Goal: Task Accomplishment & Management: Complete application form

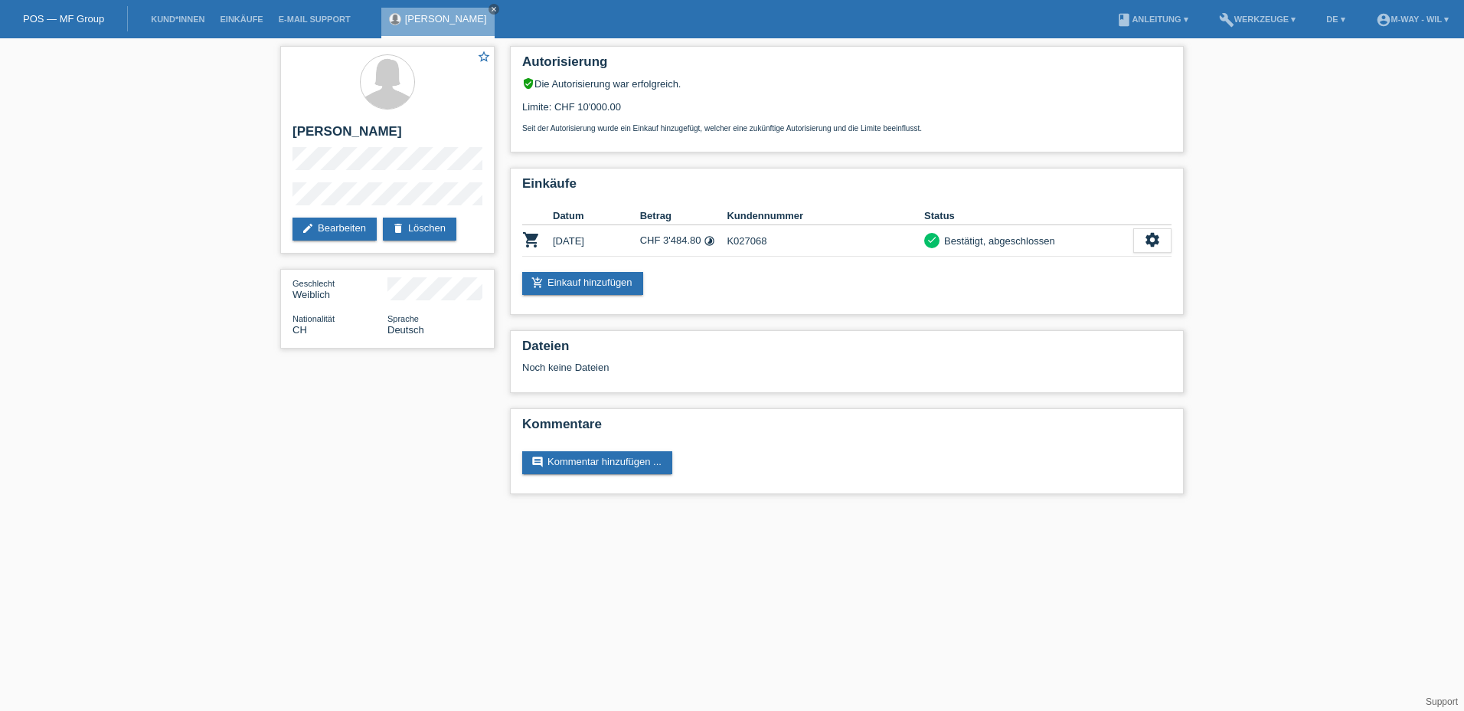
click at [72, 21] on link "POS — MF Group" at bounding box center [63, 18] width 81 height 11
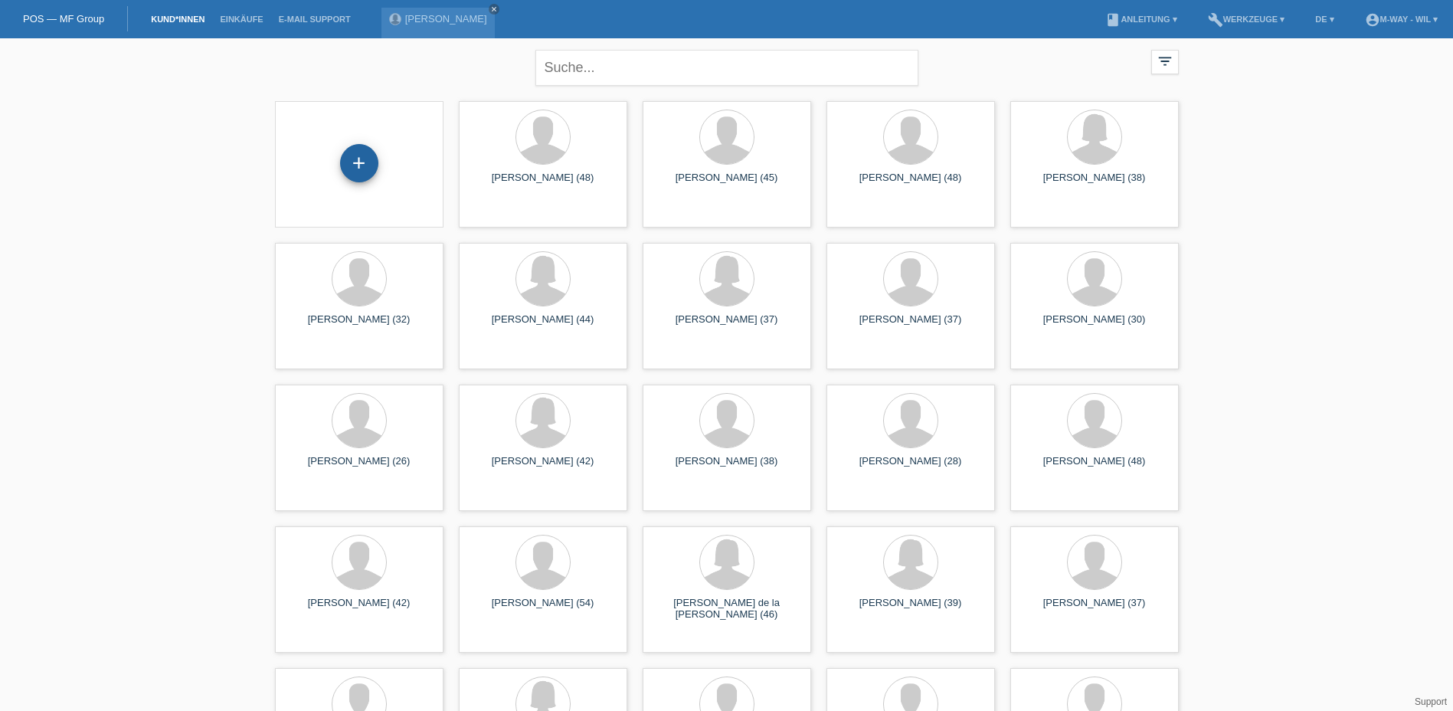
click at [353, 166] on div "+" at bounding box center [359, 163] width 38 height 38
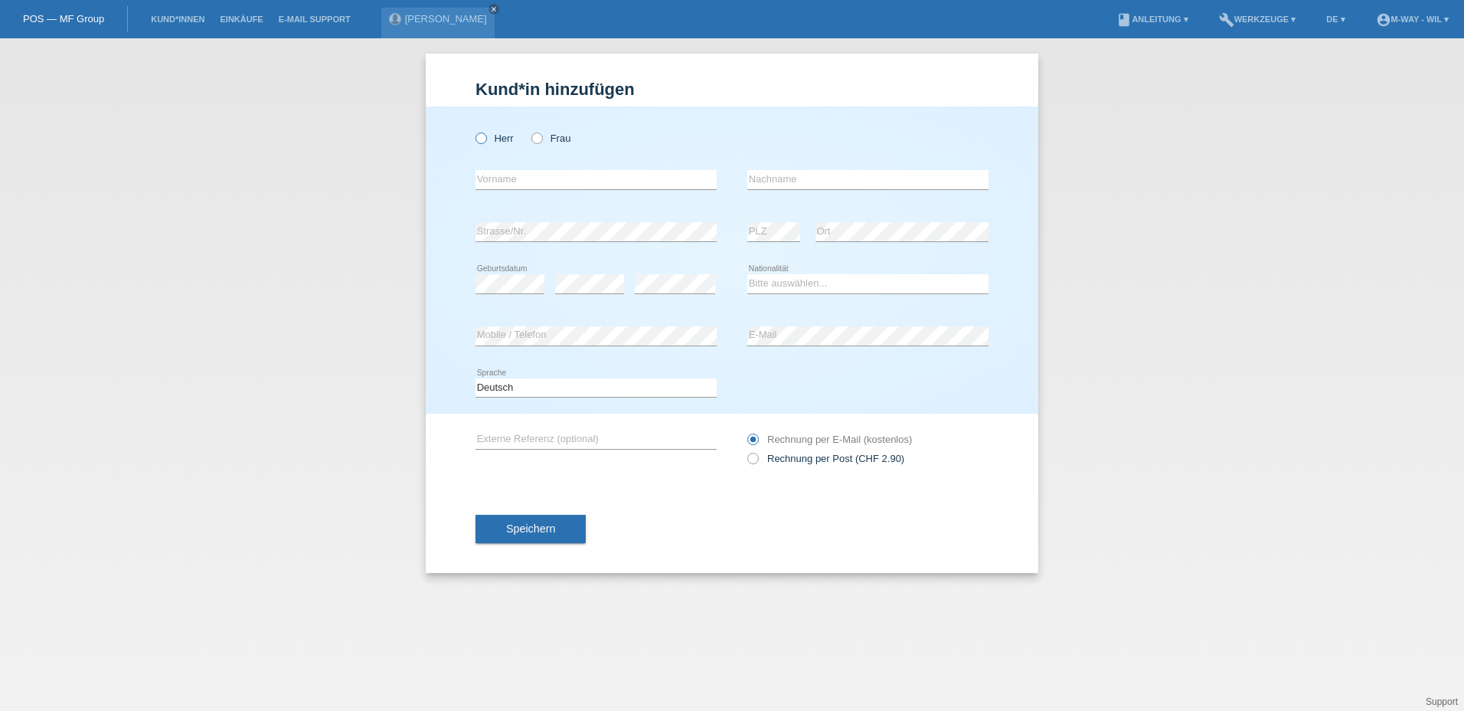
click at [473, 130] on icon at bounding box center [473, 130] width 0 height 0
click at [481, 138] on input "Herr" at bounding box center [481, 137] width 10 height 10
radio input "true"
click at [499, 186] on input "text" at bounding box center [596, 179] width 241 height 19
type input "Adis"
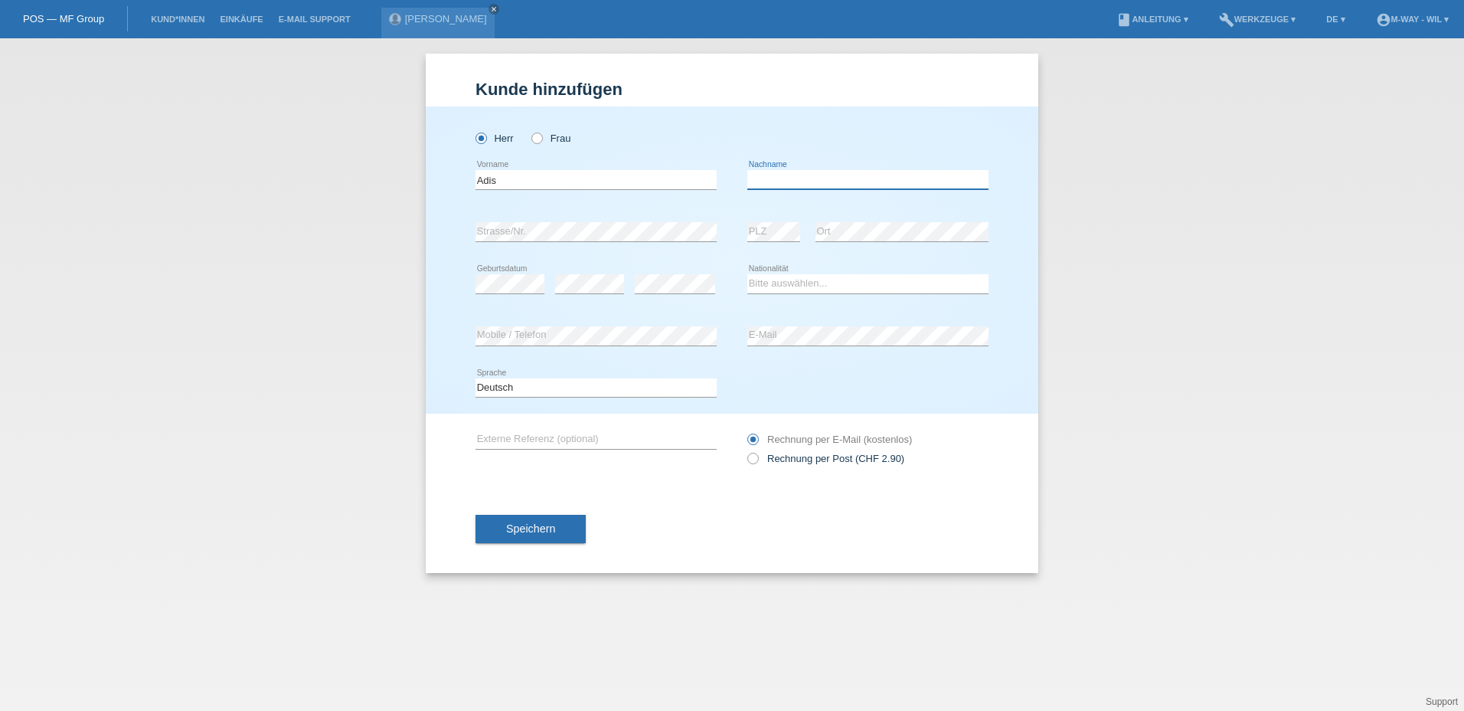
click at [768, 178] on input "text" at bounding box center [868, 179] width 241 height 19
type input "Sabic"
click at [785, 284] on select "Bitte auswählen... Schweiz Deutschland Liechtenstein Österreich ------------ Af…" at bounding box center [868, 283] width 241 height 18
select select "BA"
click at [748, 274] on select "Bitte auswählen... Schweiz Deutschland Liechtenstein Österreich ------------ Af…" at bounding box center [868, 283] width 241 height 18
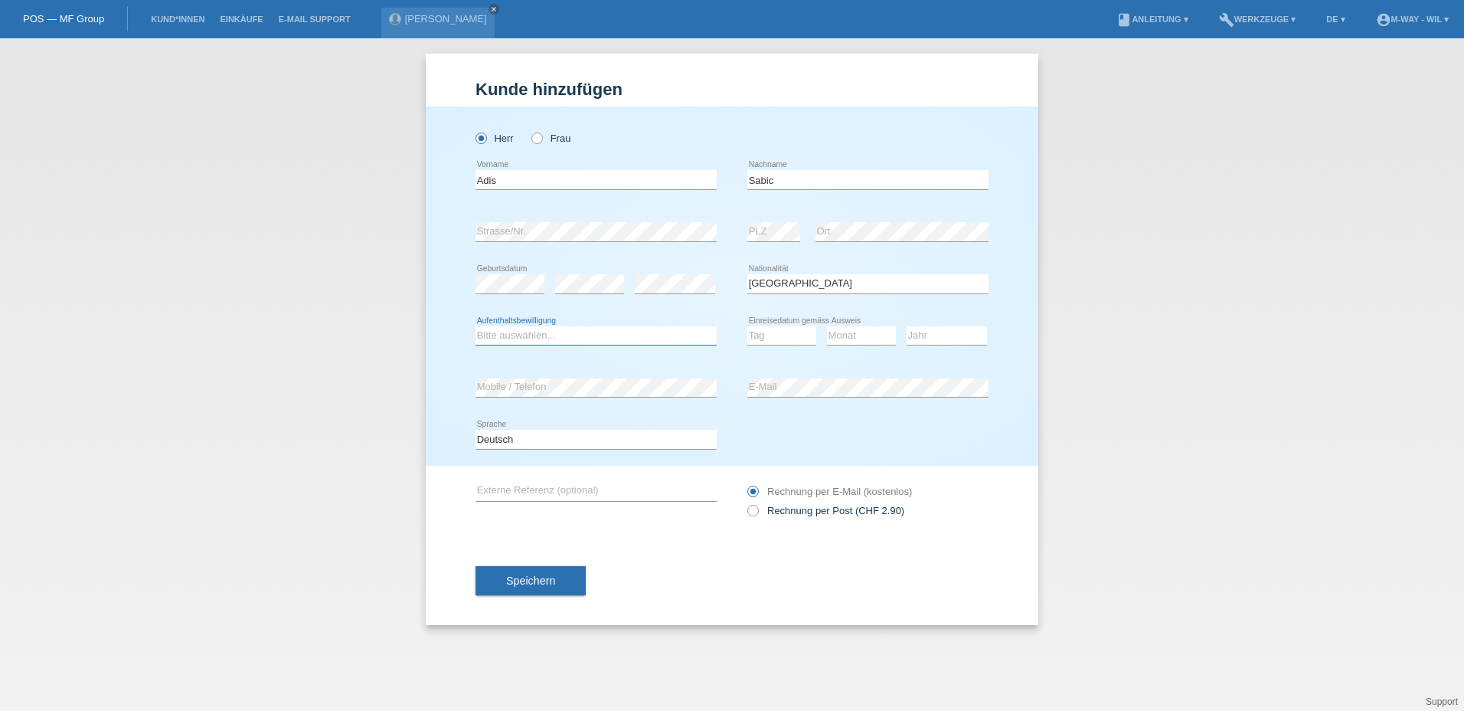
click at [513, 335] on select "Bitte auswählen... C B B - Flüchtlingsstatus Andere" at bounding box center [596, 335] width 241 height 18
select select "C"
click at [476, 326] on select "Bitte auswählen... C B B - Flüchtlingsstatus Andere" at bounding box center [596, 335] width 241 height 18
click at [774, 334] on select "Tag 01 02 03 04 05 06 07 08 09 10 11" at bounding box center [782, 335] width 69 height 18
select select "14"
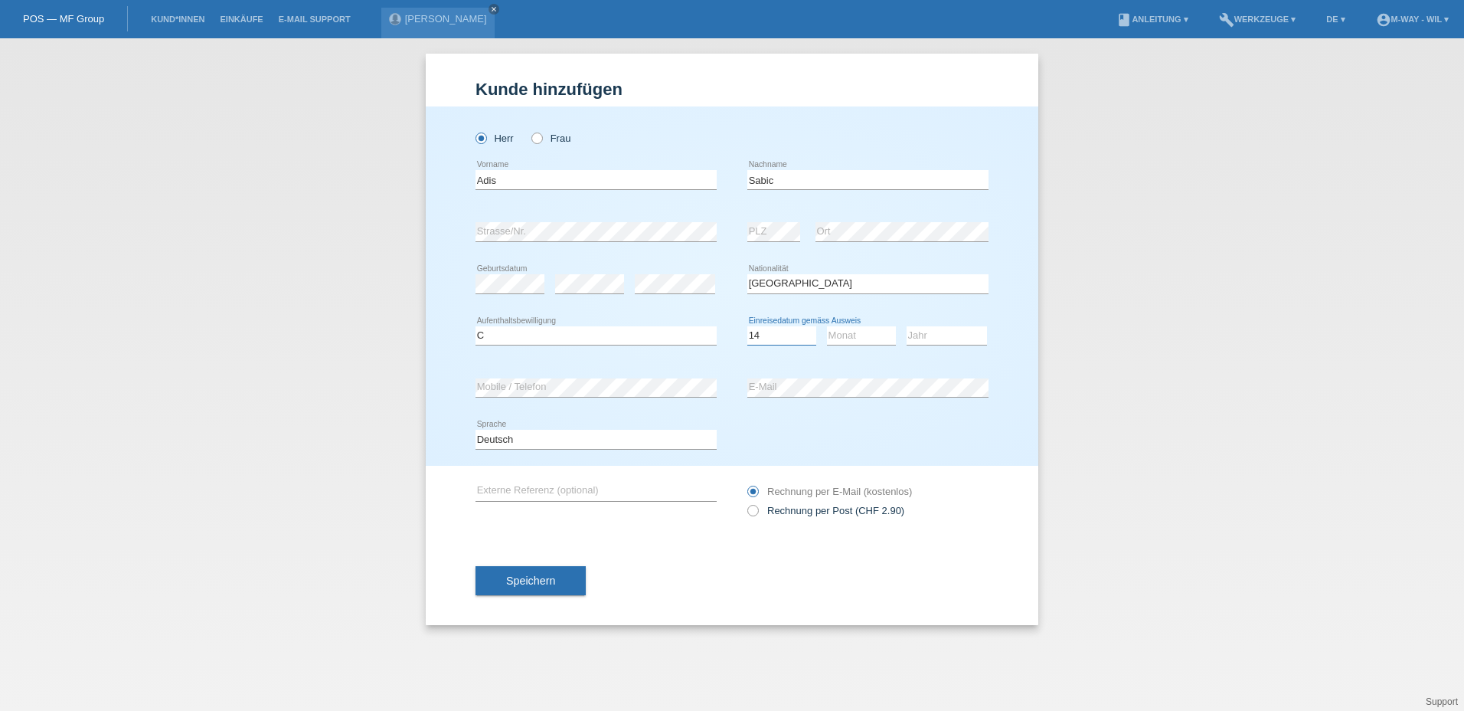
click at [748, 326] on select "Tag 01 02 03 04 05 06 07 08 09 10 11" at bounding box center [782, 335] width 69 height 18
click at [848, 333] on select "Monat 01 02 03 04 05 06 07 08 09 10 11" at bounding box center [861, 335] width 69 height 18
select select "03"
click at [827, 326] on select "Monat 01 02 03 04 05 06 07 08 09 10 11" at bounding box center [861, 335] width 69 height 18
click at [933, 335] on select "Jahr 2025 2024 2023 2022 2021 2020 2019 2018 2017 2016 2015 2014 2013 2012 2011…" at bounding box center [947, 335] width 80 height 18
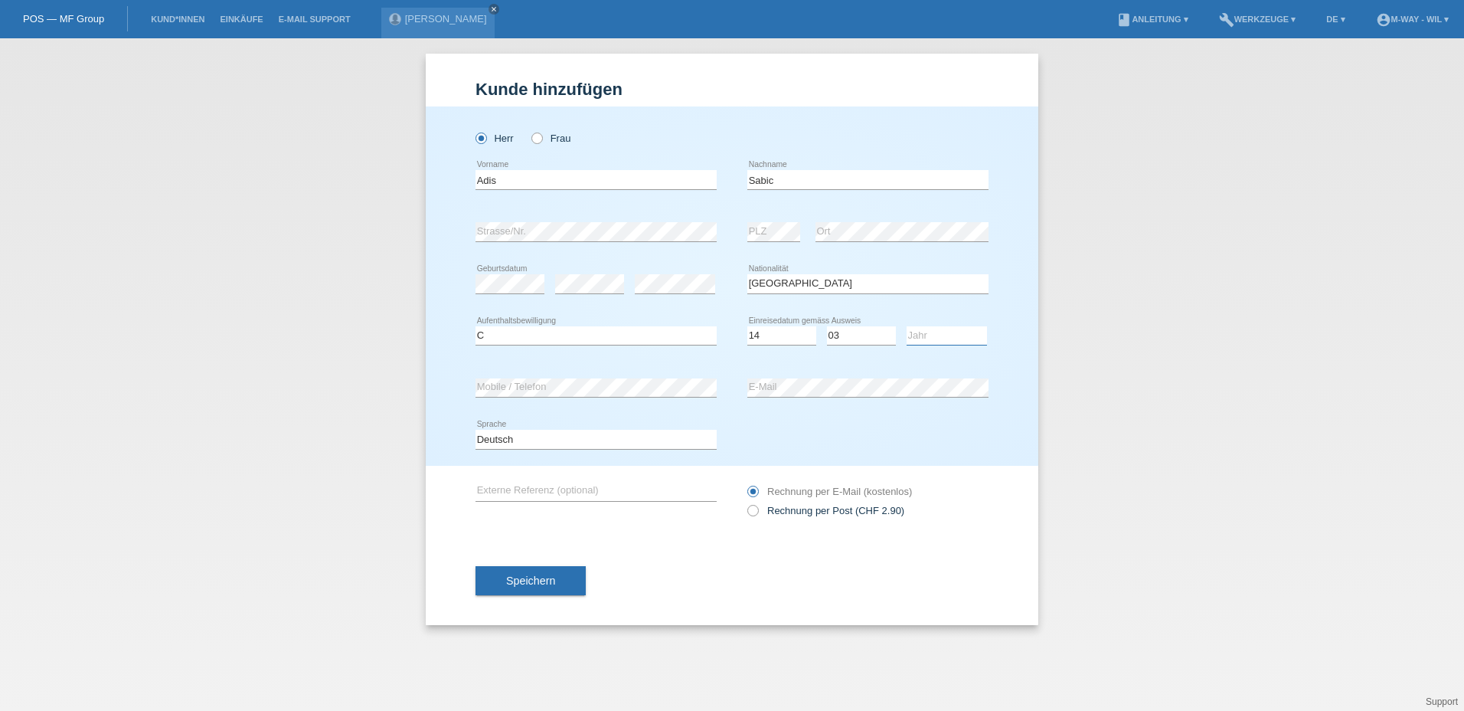
select select "1993"
click at [907, 326] on select "Jahr 2025 2024 2023 2022 2021 2020 2019 2018 2017 2016 2015 2014 2013 2012 2011…" at bounding box center [947, 335] width 80 height 18
click at [527, 581] on span "Speichern" at bounding box center [530, 580] width 49 height 12
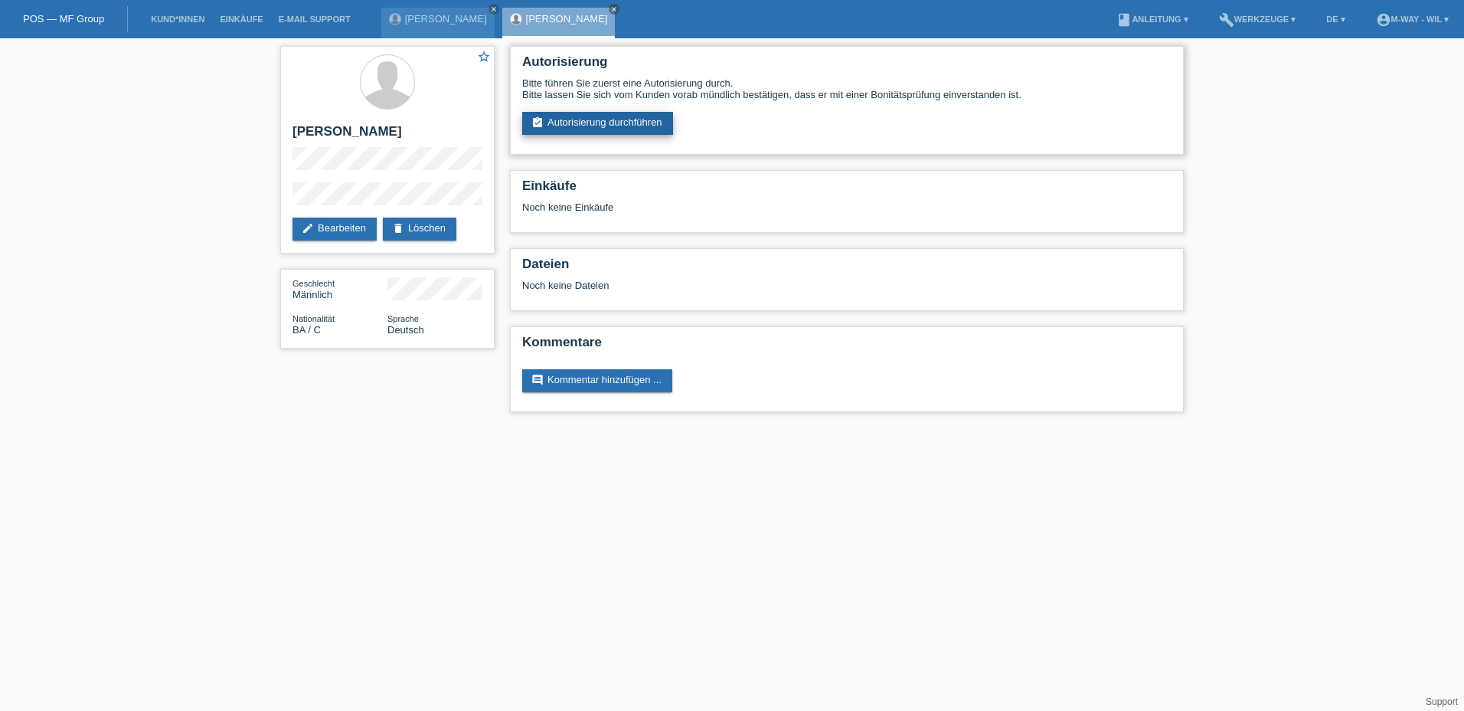
click at [588, 123] on link "assignment_turned_in Autorisierung durchführen" at bounding box center [597, 123] width 151 height 23
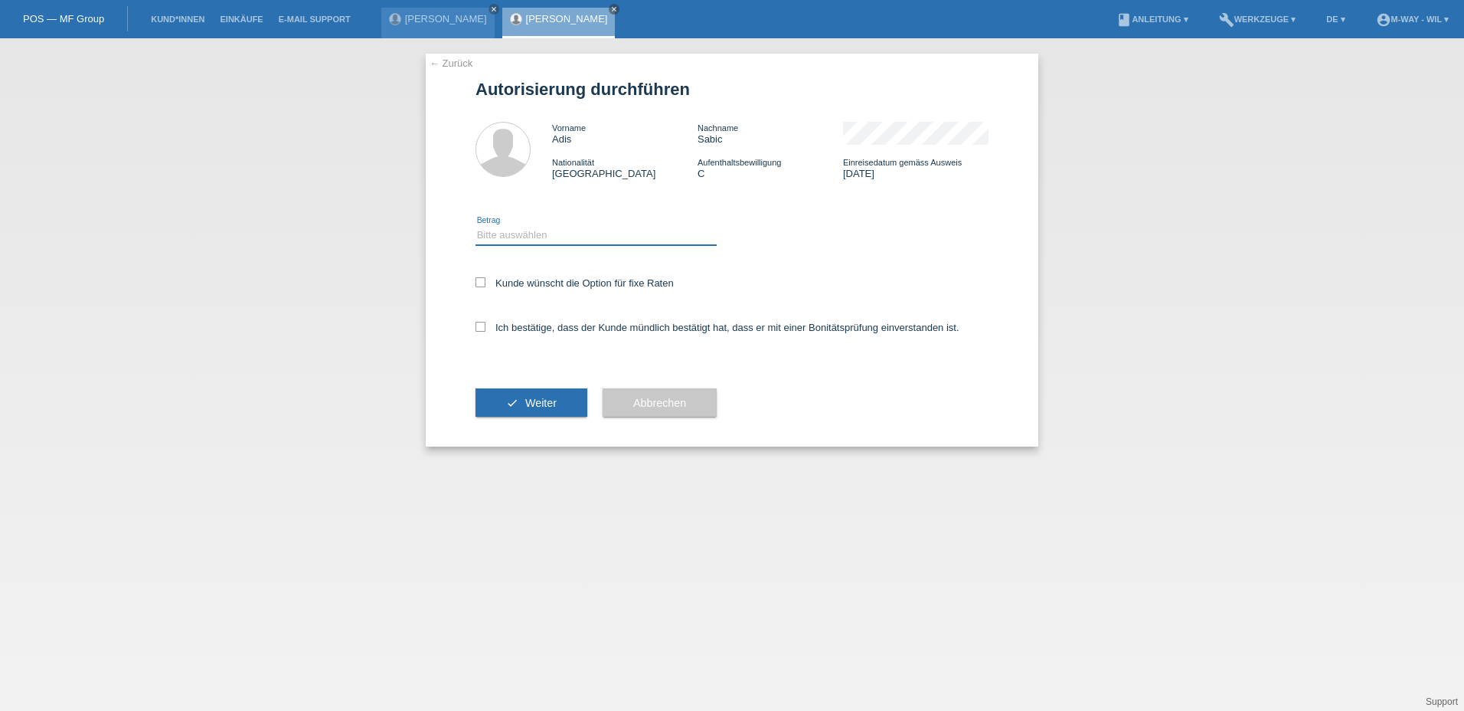
click at [502, 231] on select "Bitte auswählen CHF 1.00 - CHF 499.00 CHF 500.00 - CHF 1'999.00 CHF 2'000.00 - …" at bounding box center [596, 235] width 241 height 18
select select "3"
click at [476, 226] on select "Bitte auswählen CHF 1.00 - CHF 499.00 CHF 500.00 - CHF 1'999.00 CHF 2'000.00 - …" at bounding box center [596, 235] width 241 height 18
click at [482, 329] on icon at bounding box center [481, 327] width 10 height 10
click at [482, 329] on input "Ich bestätige, dass der Kunde mündlich bestätigt hat, dass er mit einer Bonität…" at bounding box center [481, 327] width 10 height 10
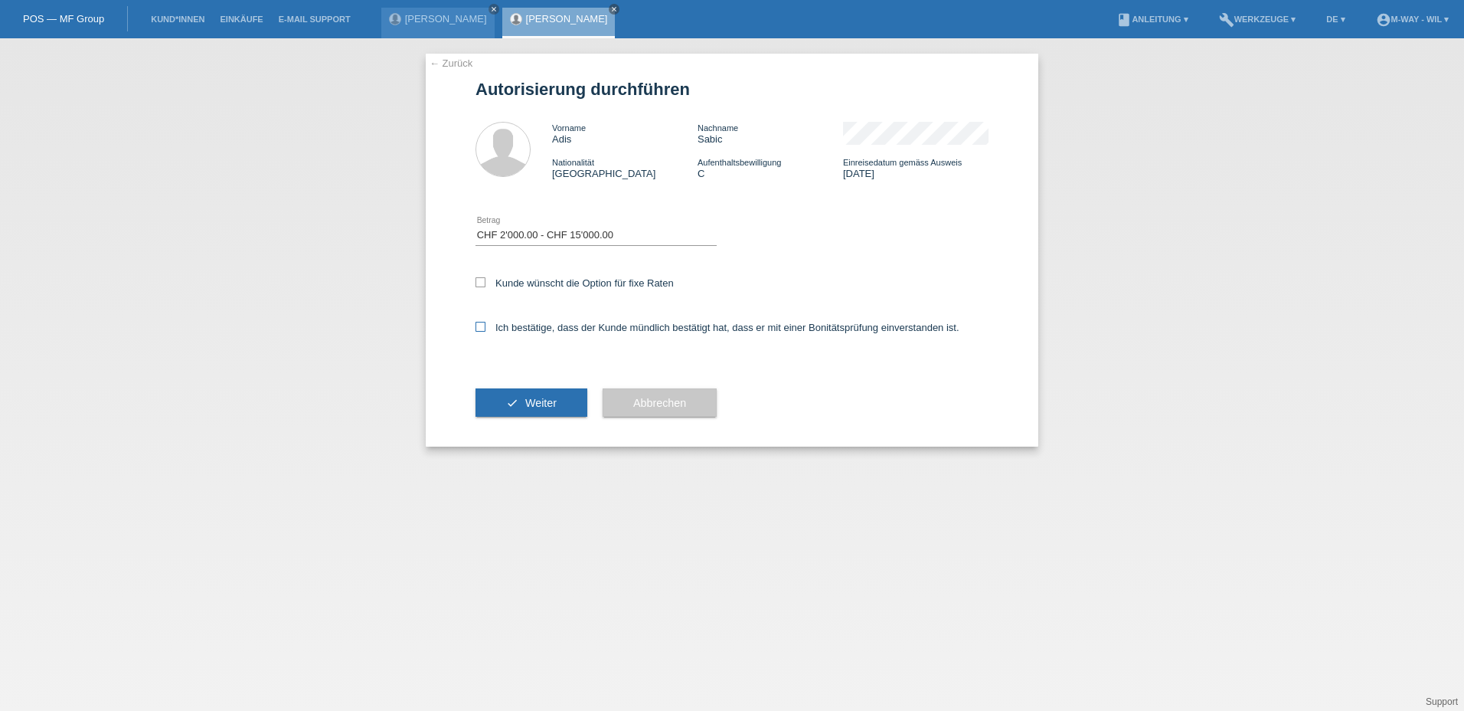
checkbox input "true"
click at [528, 402] on span "Weiter" at bounding box center [540, 403] width 31 height 12
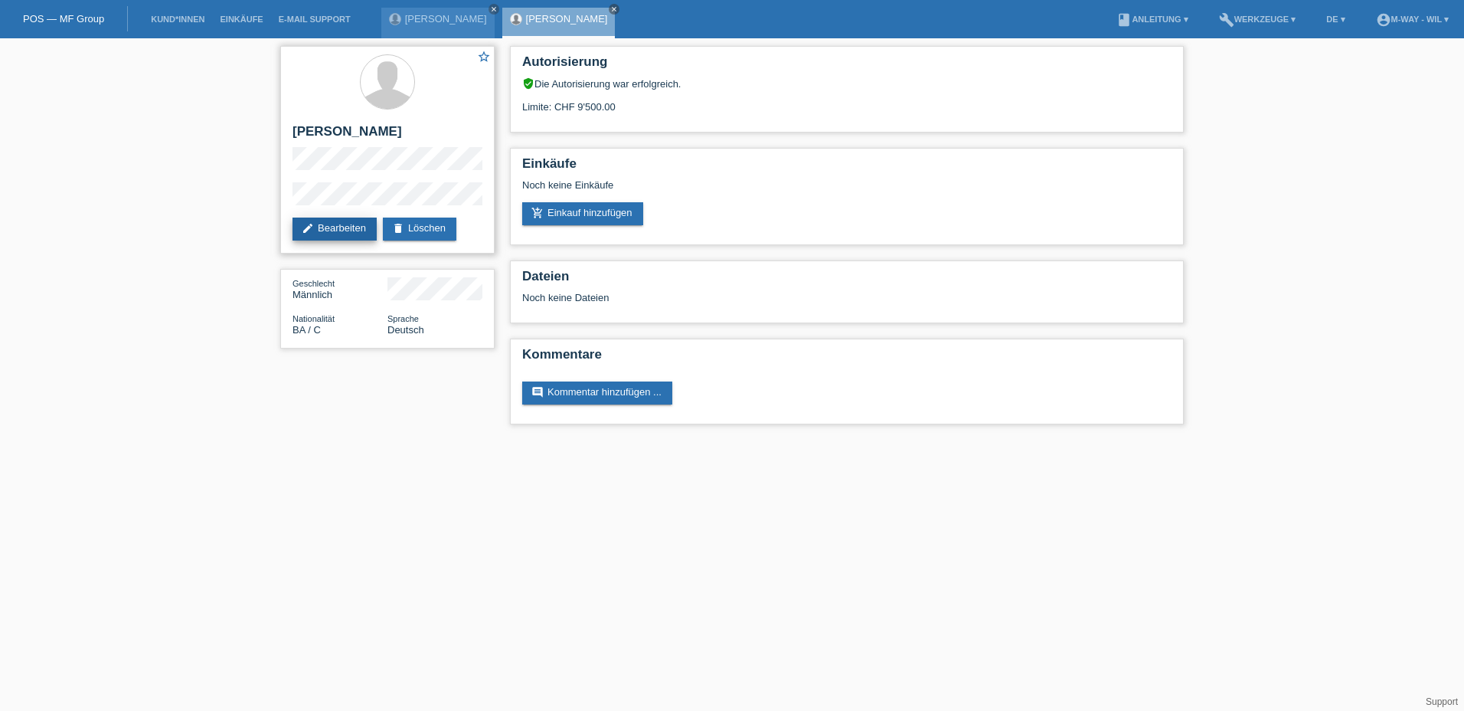
click at [330, 228] on link "edit Bearbeiten" at bounding box center [335, 229] width 84 height 23
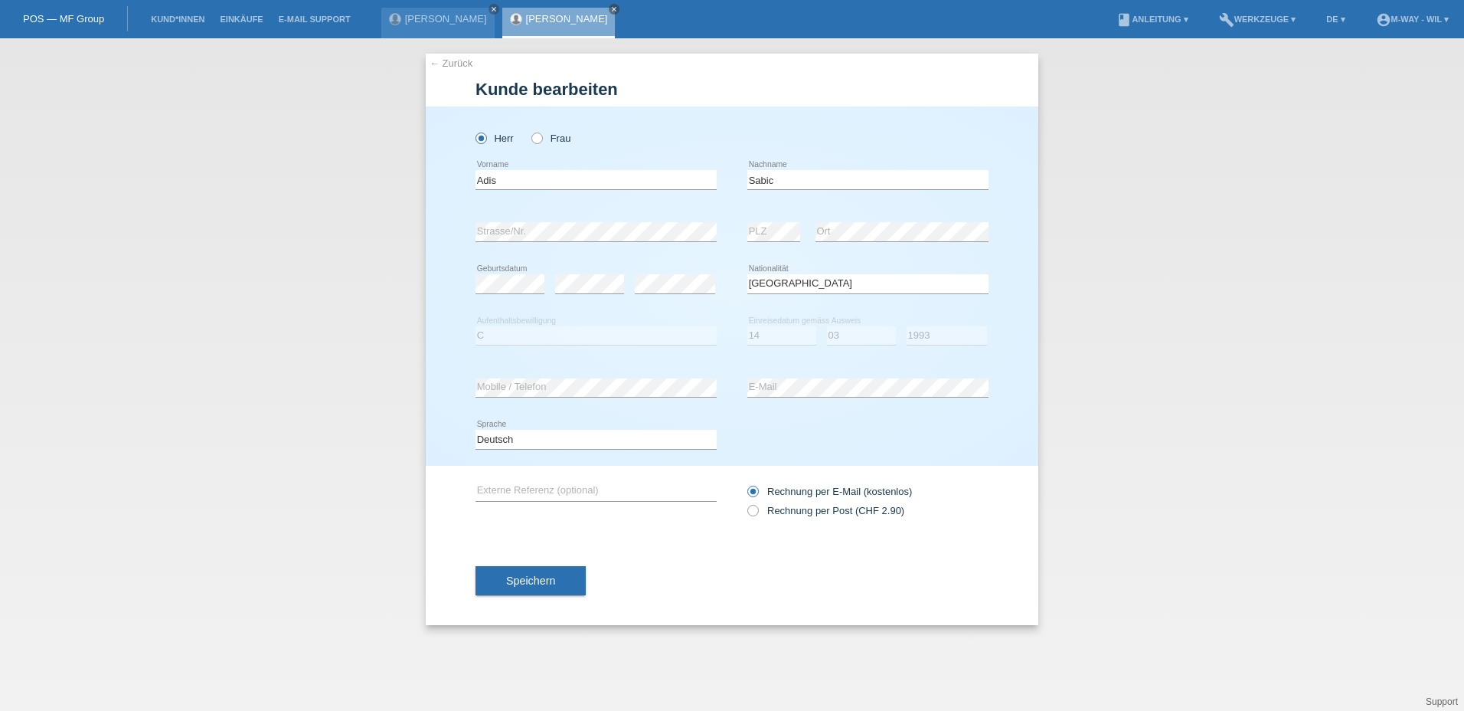
select select "BA"
select select "C"
select select "14"
select select "03"
select select "1993"
